Goal: Task Accomplishment & Management: Use online tool/utility

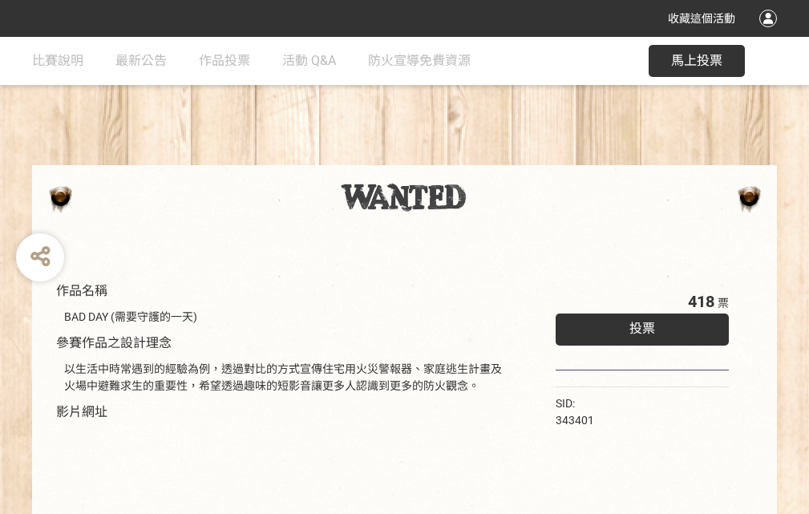
click at [770, 34] on div "收藏這個活動" at bounding box center [404, 18] width 809 height 37
click at [501, 158] on div "作品名稱 BAD DAY (需要守護的一天) 參賽作品之設計理念 以生活中時常遇到的經驗為例，透過對比的方式宣傳住宅用火災警報器、家庭逃生計畫及火場中避難求生…" at bounding box center [404, 374] width 809 height 674
click at [638, 325] on span "投票" at bounding box center [642, 328] width 26 height 15
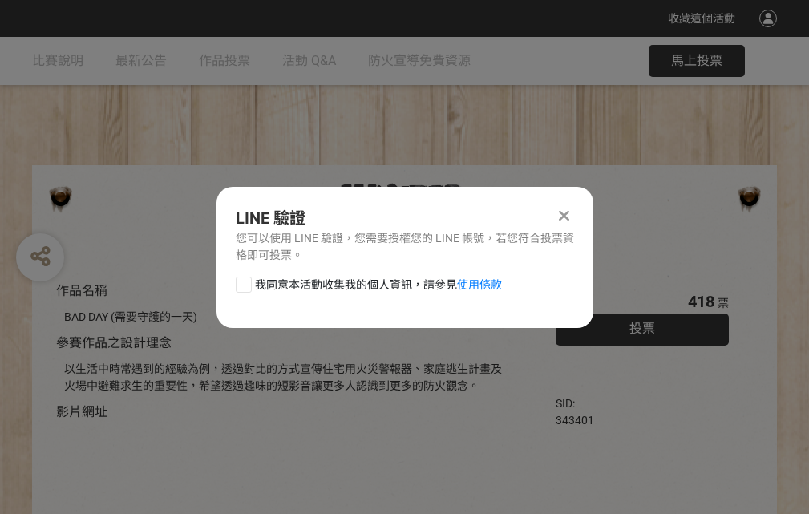
click at [242, 281] on div at bounding box center [244, 284] width 16 height 16
checkbox input "true"
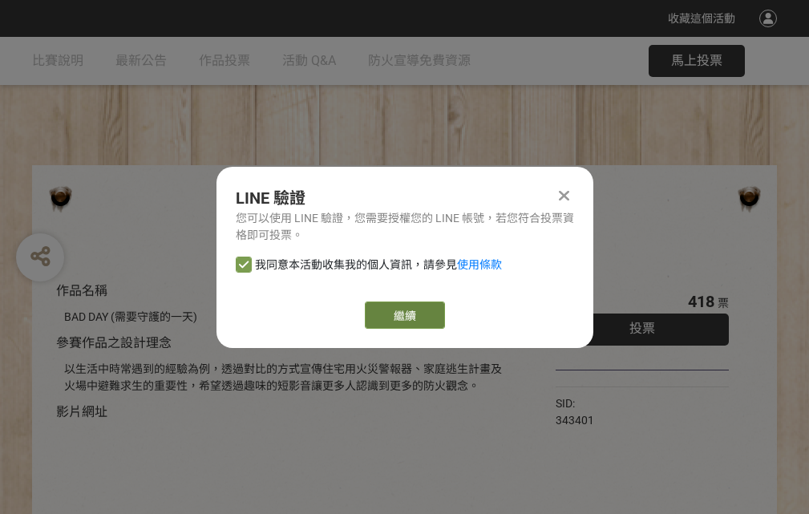
click at [403, 315] on link "繼續" at bounding box center [405, 314] width 80 height 27
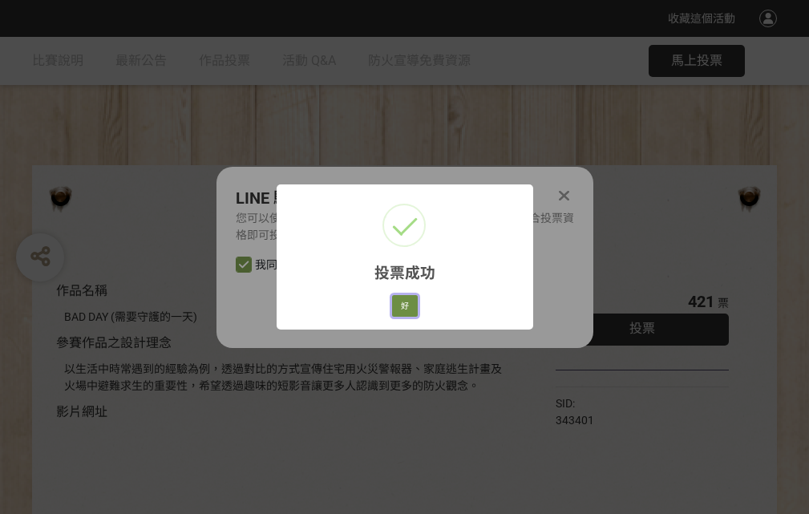
click at [400, 303] on button "好" at bounding box center [405, 306] width 26 height 22
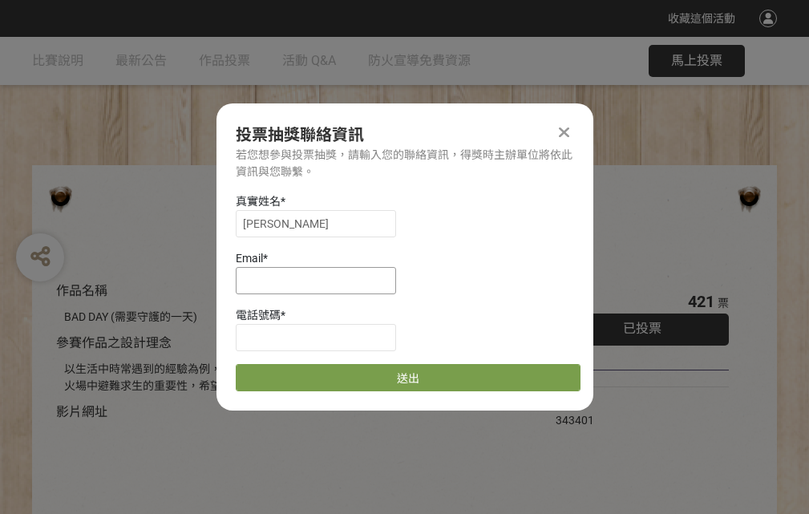
click at [321, 280] on input at bounding box center [316, 280] width 160 height 27
type input "[EMAIL_ADDRESS][DOMAIN_NAME]"
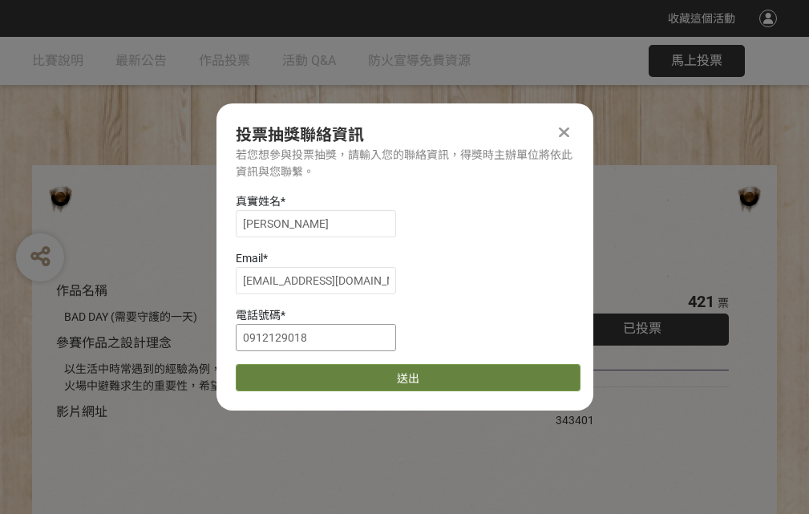
type input "0912129018"
click at [281, 372] on button "送出" at bounding box center [408, 377] width 345 height 27
